Goal: Transaction & Acquisition: Obtain resource

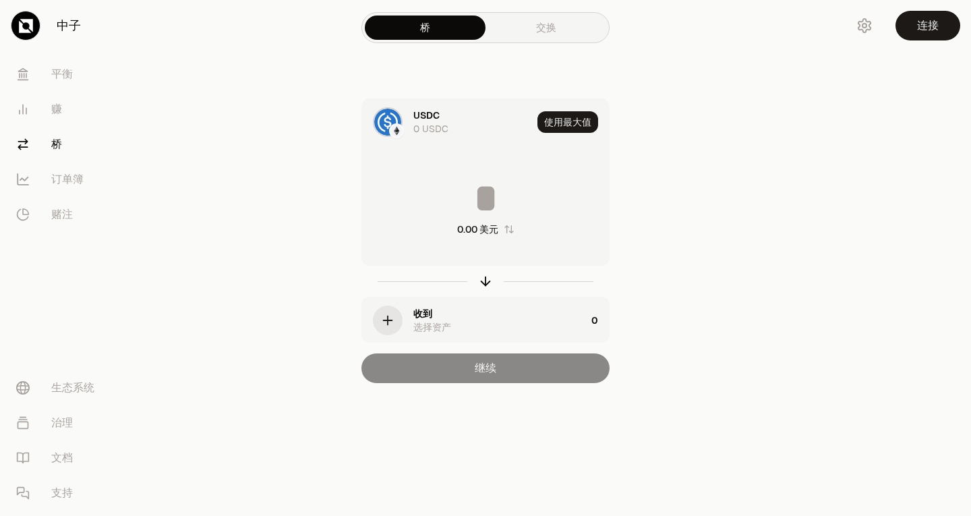
click at [894, 82] on div at bounding box center [895, 218] width 151 height 437
click at [936, 31] on font "连接" at bounding box center [928, 25] width 22 height 14
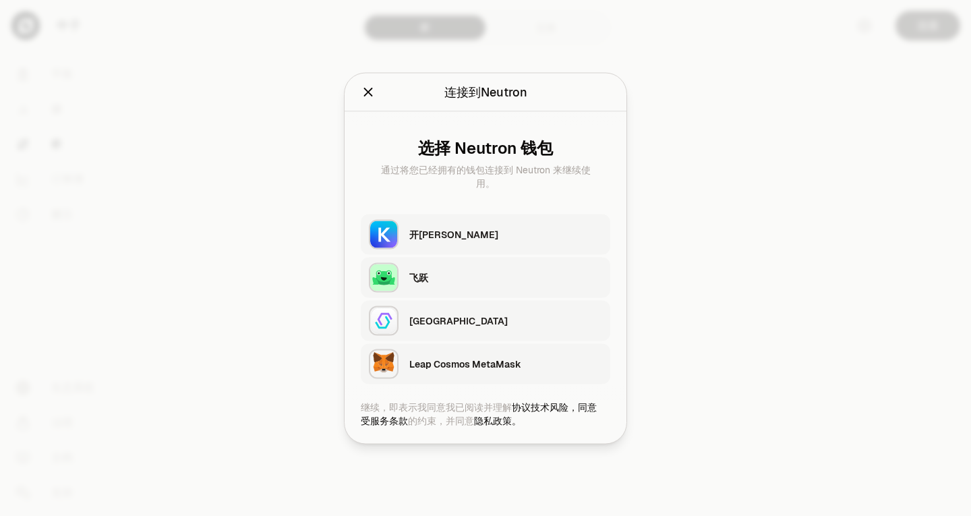
click at [370, 89] on icon "关闭" at bounding box center [368, 92] width 9 height 9
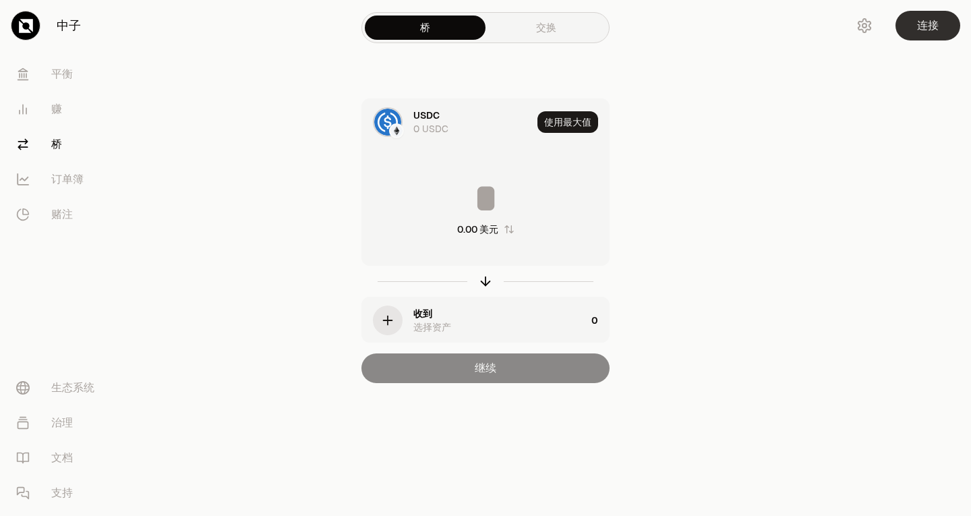
click at [925, 34] on button "连接" at bounding box center [927, 26] width 65 height 30
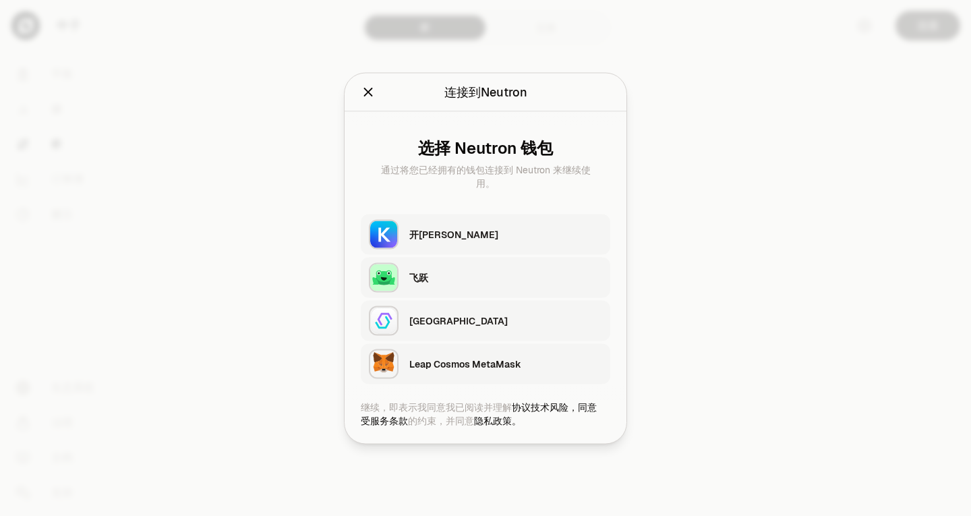
click at [559, 280] on div "飞跃" at bounding box center [505, 276] width 193 height 13
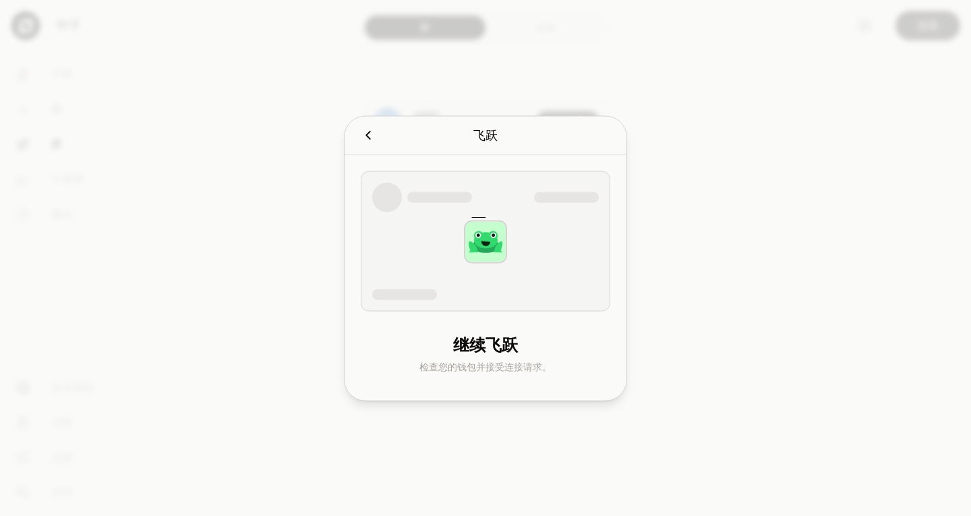
drag, startPoint x: 698, startPoint y: 233, endPoint x: 731, endPoint y: 408, distance: 177.7
click at [724, 408] on div at bounding box center [485, 258] width 971 height 516
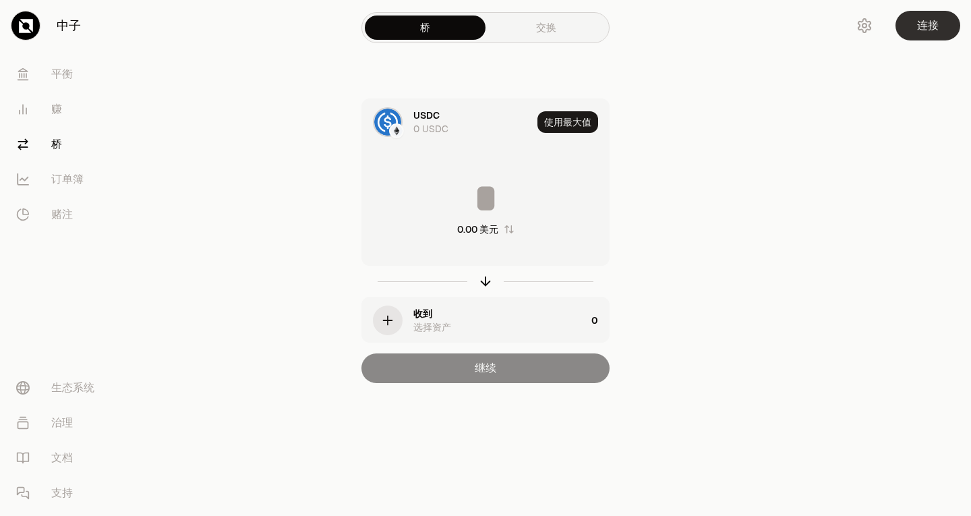
click at [909, 28] on button "连接" at bounding box center [927, 26] width 65 height 30
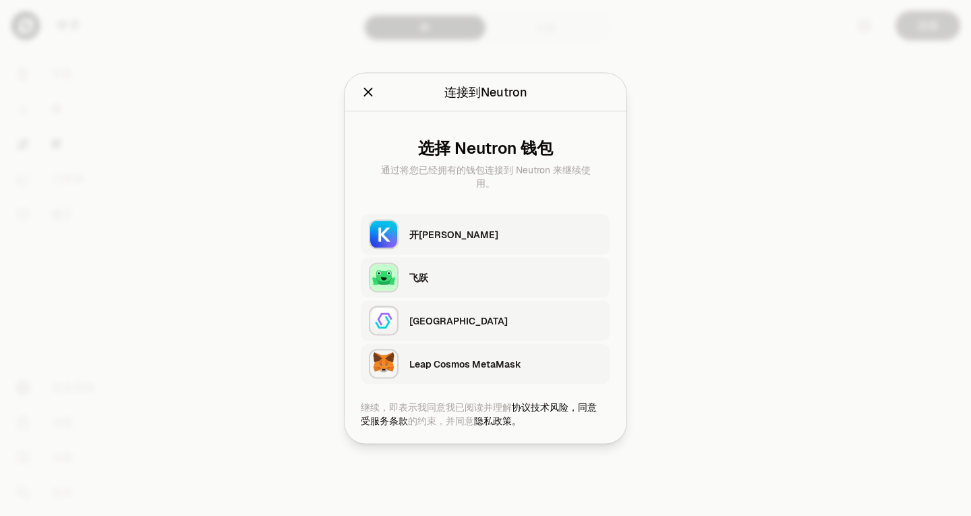
click at [576, 266] on div "飞跃" at bounding box center [509, 277] width 201 height 31
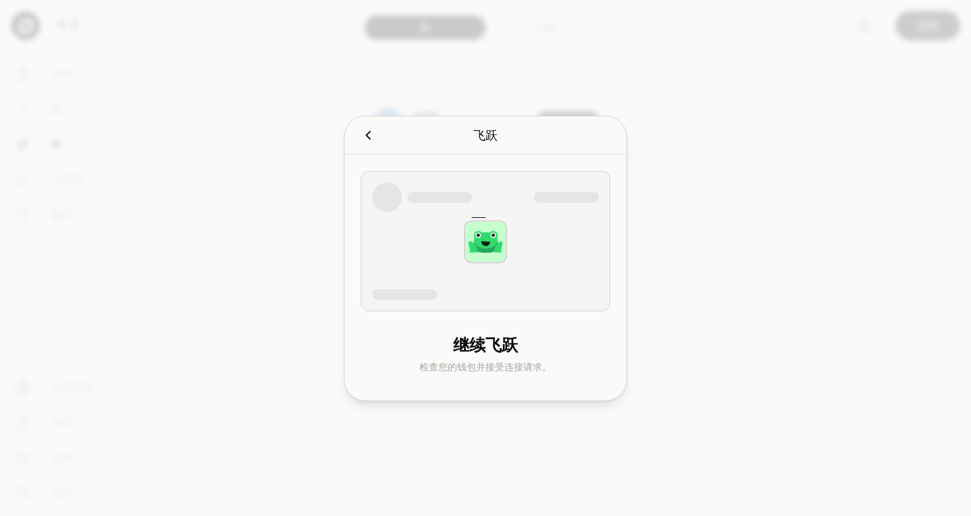
click at [364, 136] on icon "取消" at bounding box center [368, 134] width 15 height 15
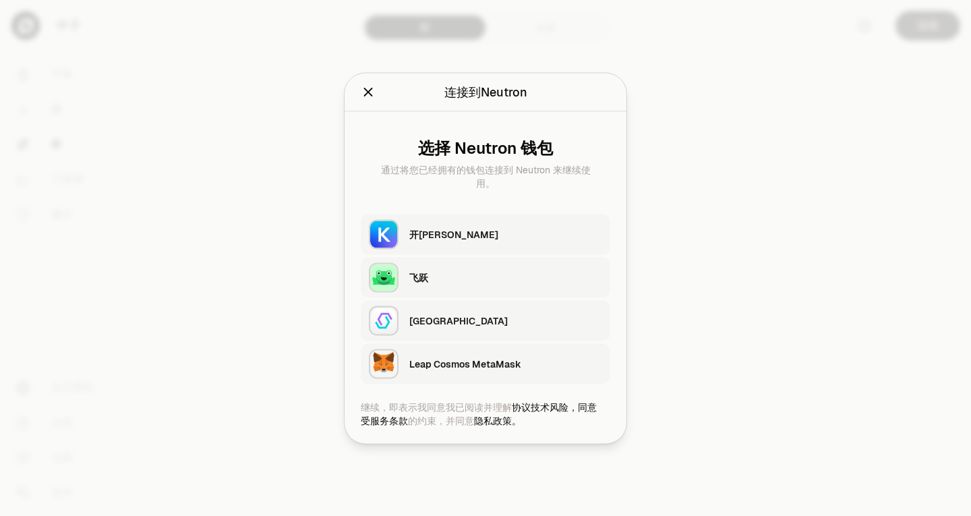
click at [366, 90] on icon "关闭" at bounding box center [368, 92] width 9 height 9
